Goal: Information Seeking & Learning: Learn about a topic

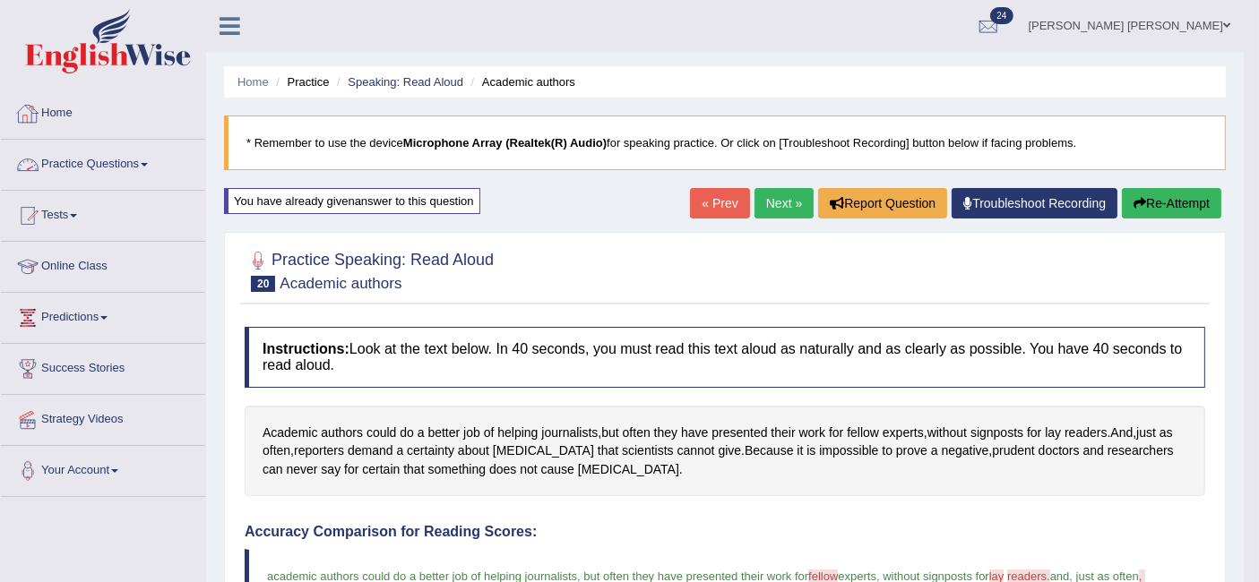
click at [127, 167] on link "Practice Questions" at bounding box center [103, 162] width 204 height 45
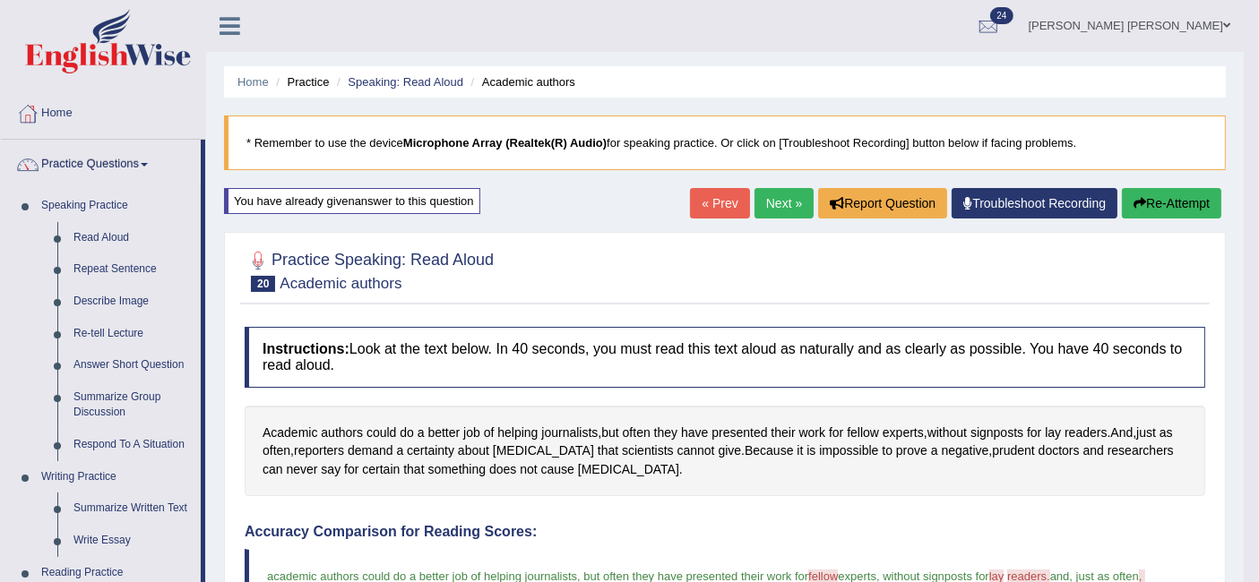
click at [148, 269] on link "Repeat Sentence" at bounding box center [132, 270] width 135 height 32
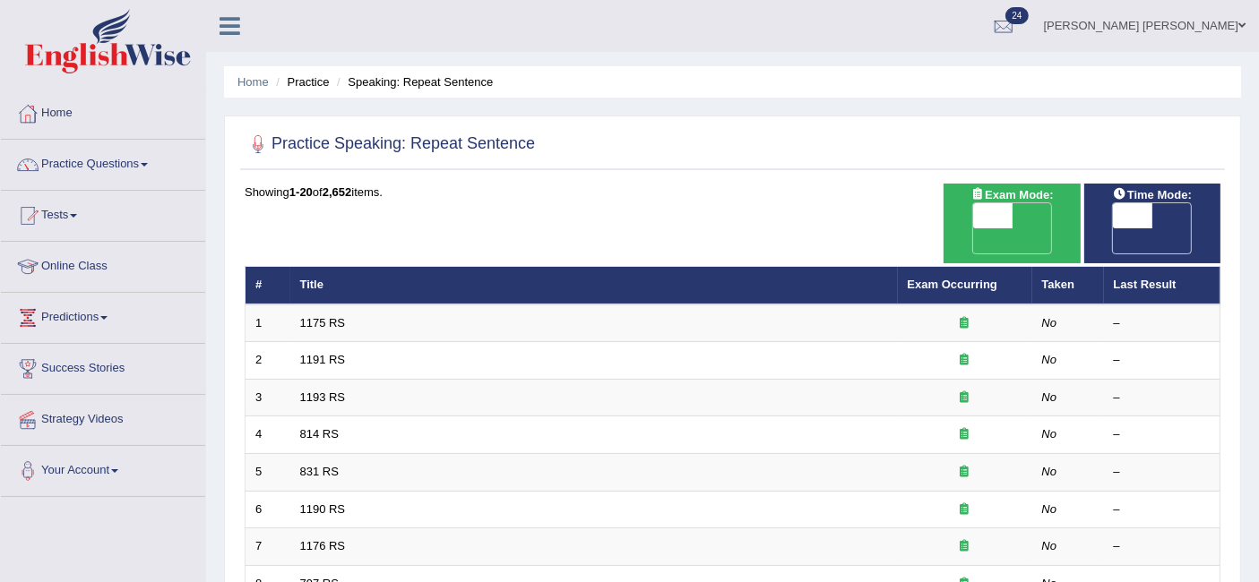
click at [973, 228] on span "OFF" at bounding box center [952, 240] width 39 height 25
checkbox input "true"
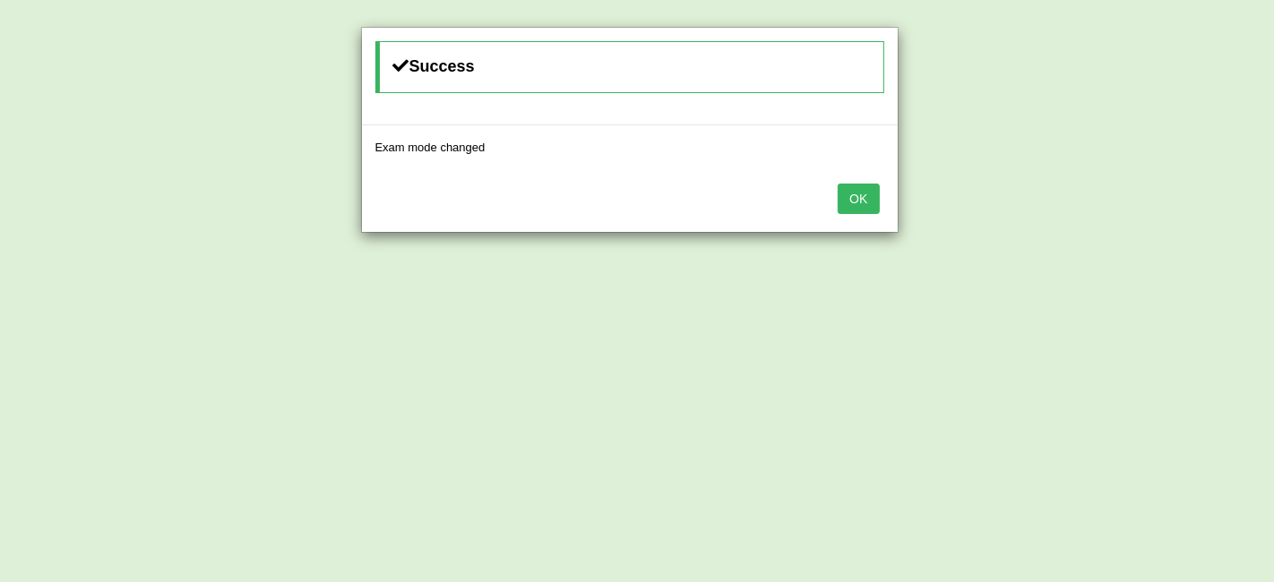
click at [860, 195] on button "OK" at bounding box center [858, 199] width 41 height 30
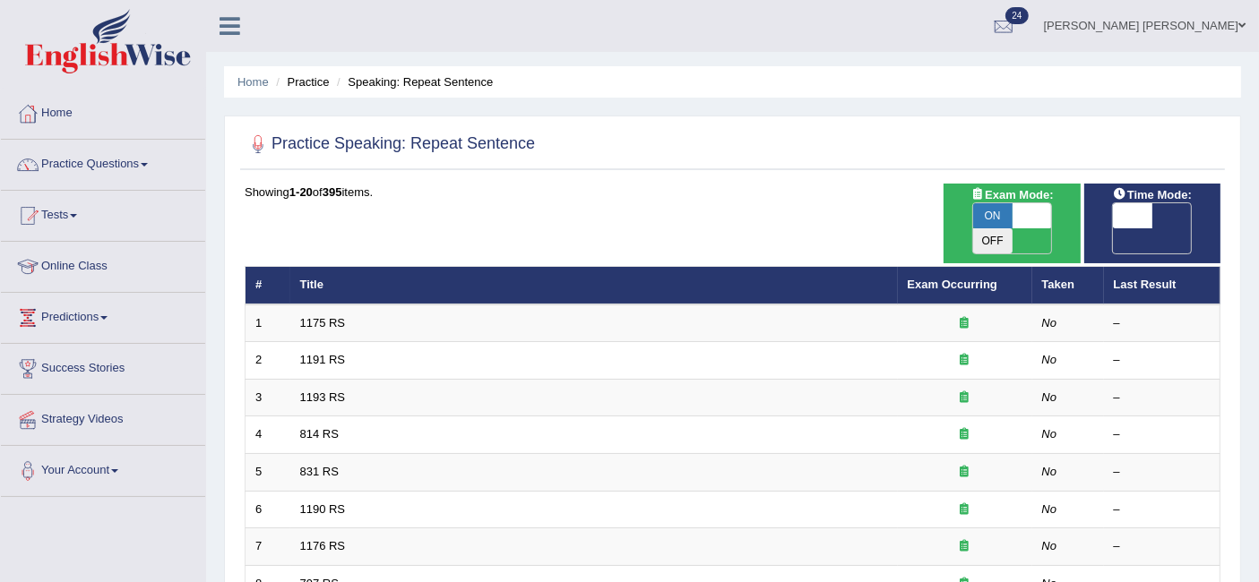
click at [1113, 228] on span "OFF" at bounding box center [1092, 240] width 39 height 25
checkbox input "true"
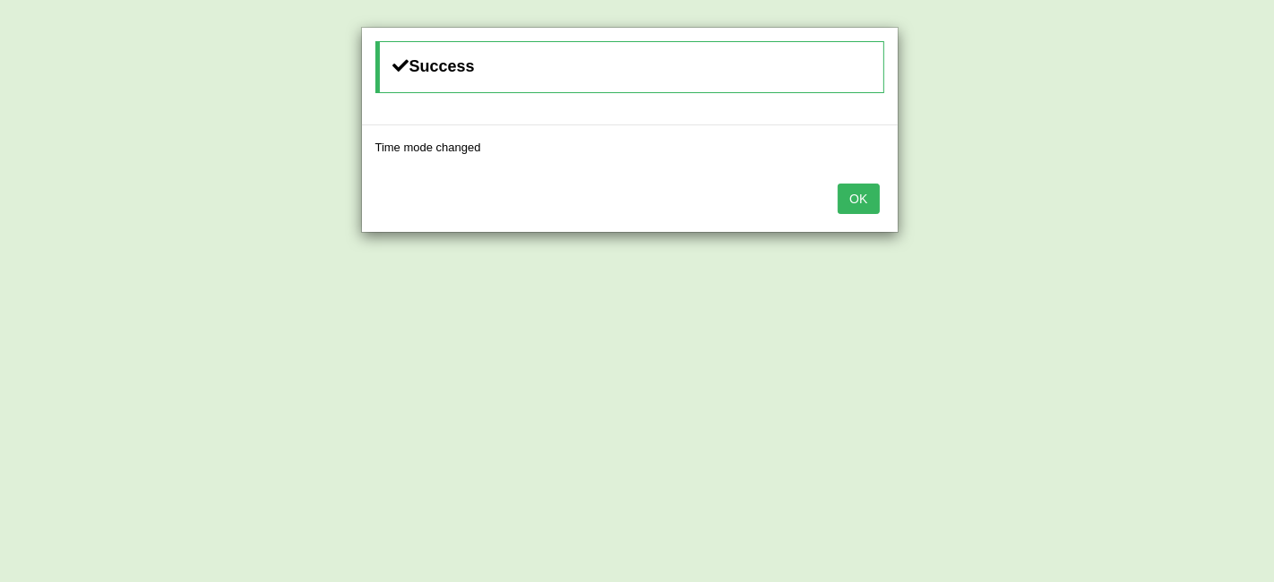
click at [857, 193] on button "OK" at bounding box center [858, 199] width 41 height 30
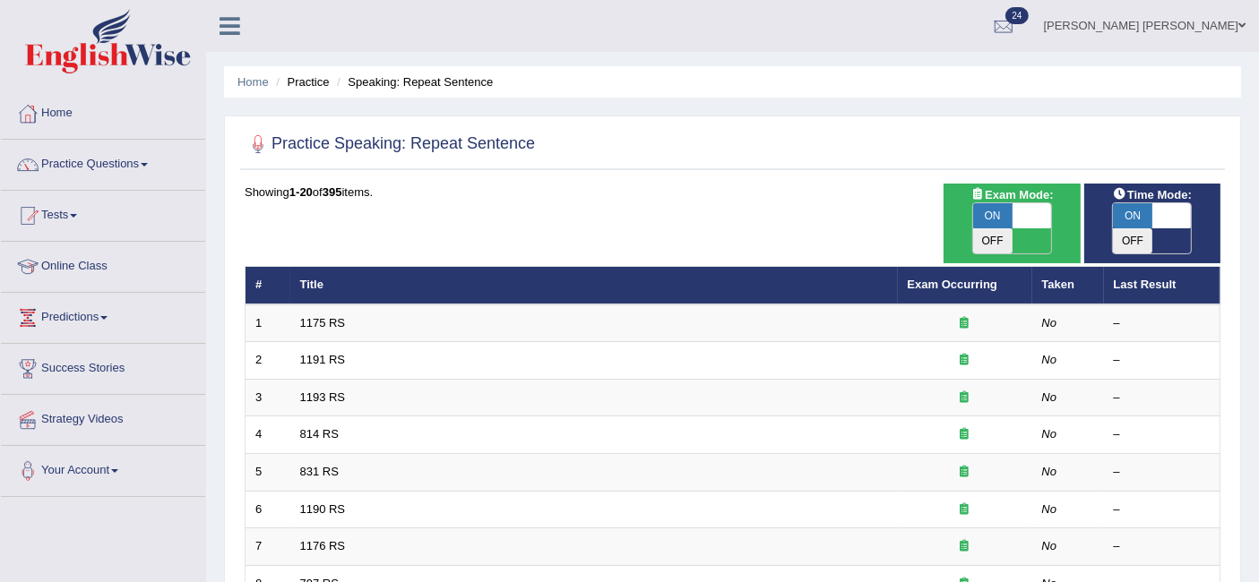
click at [314, 316] on link "1175 RS" at bounding box center [323, 322] width 46 height 13
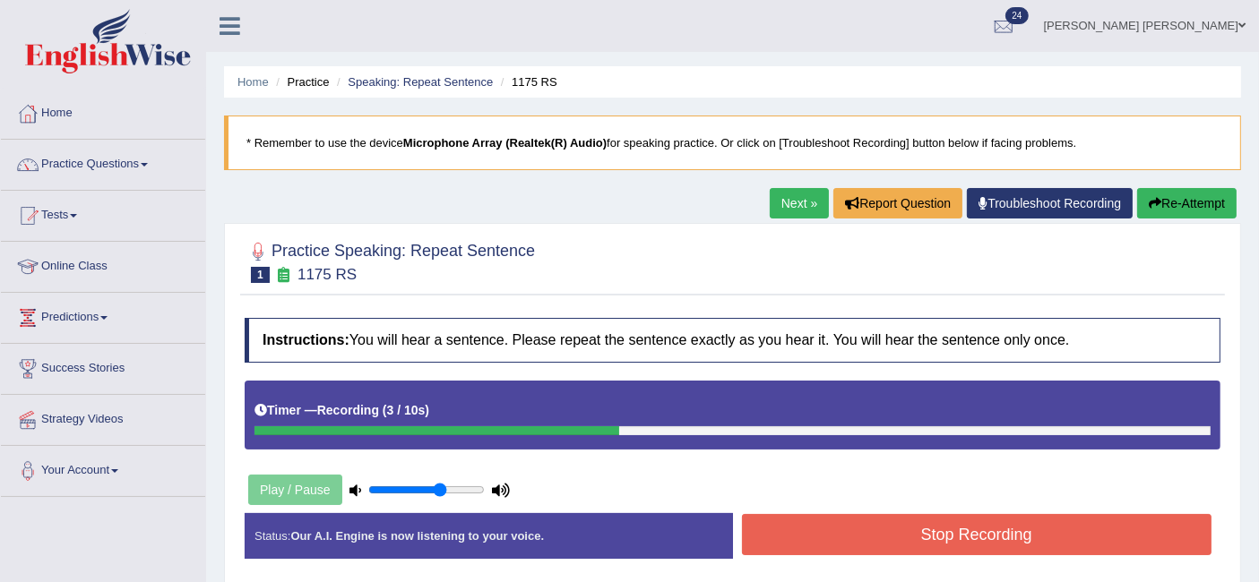
click at [871, 535] on button "Stop Recording" at bounding box center [977, 534] width 470 height 41
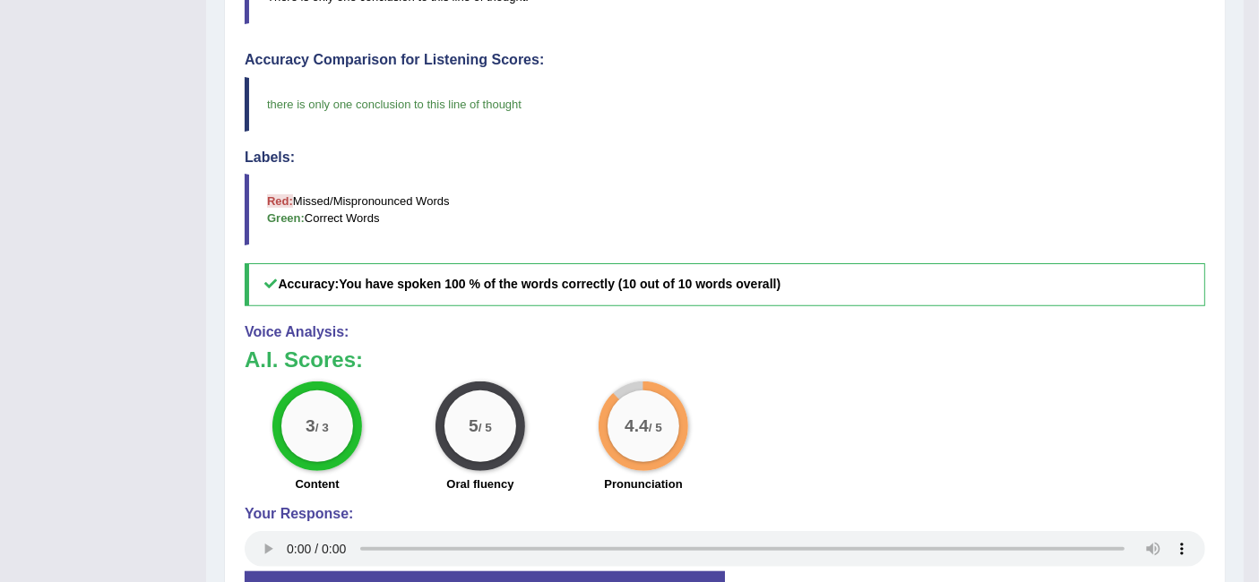
scroll to position [150, 0]
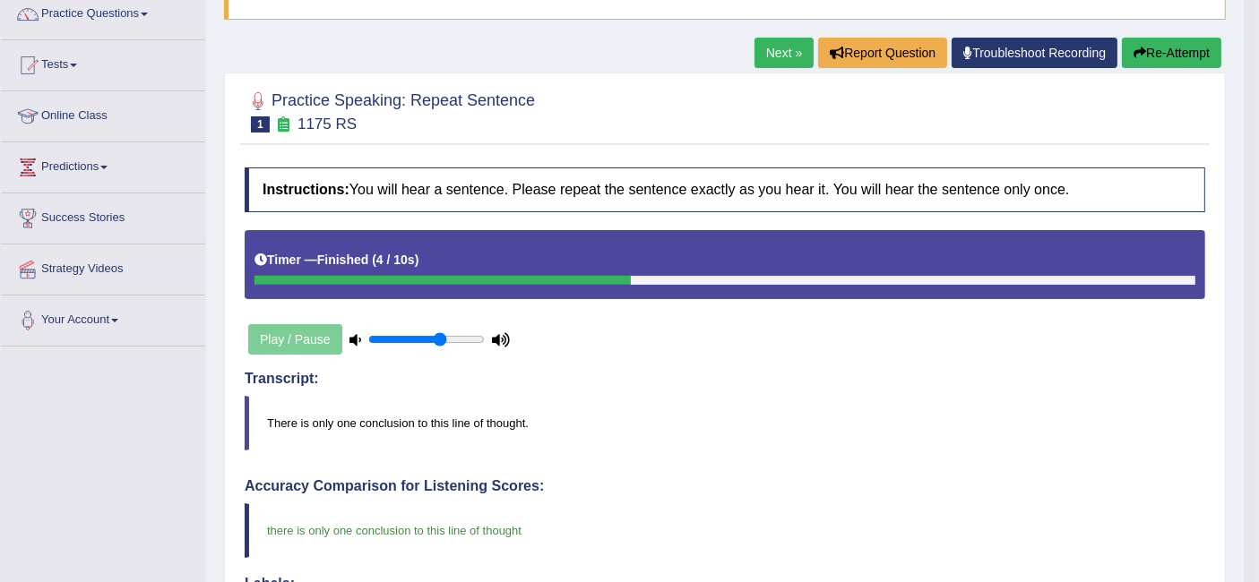
click at [778, 48] on link "Next »" at bounding box center [783, 53] width 59 height 30
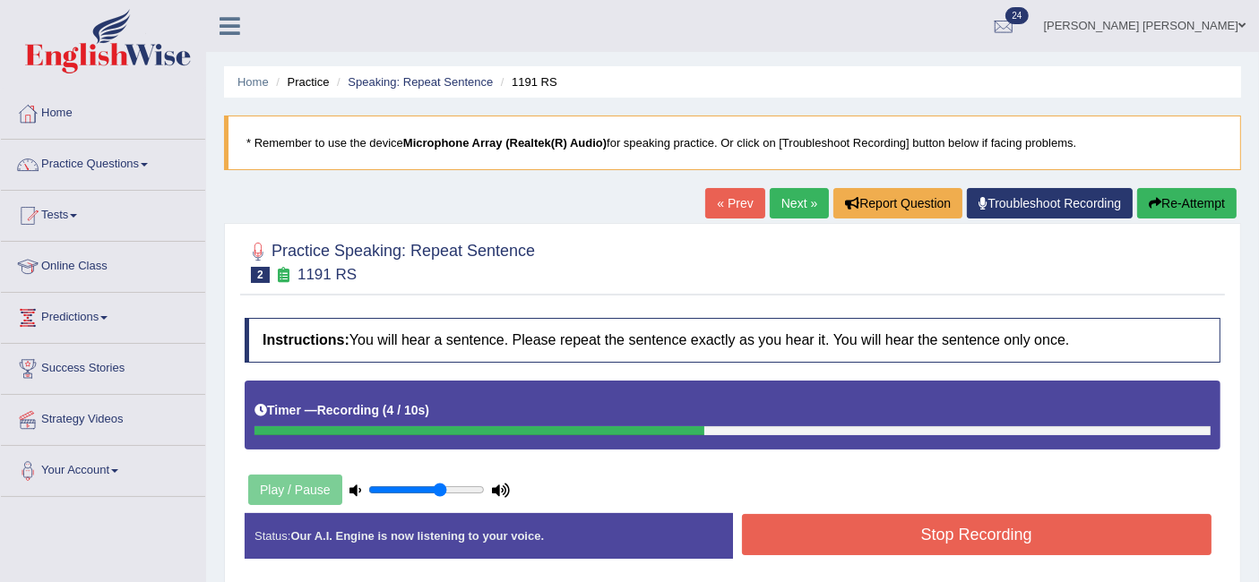
click at [867, 525] on button "Stop Recording" at bounding box center [977, 534] width 470 height 41
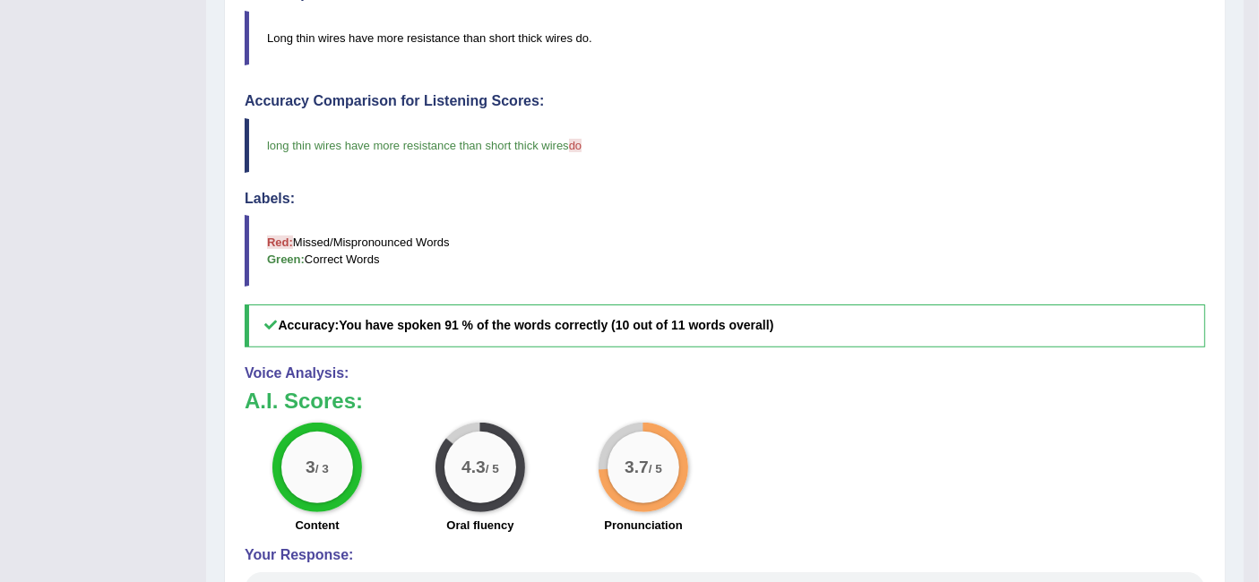
scroll to position [537, 0]
